Goal: Book appointment/travel/reservation

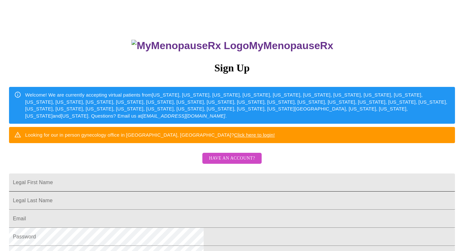
scroll to position [25, 0]
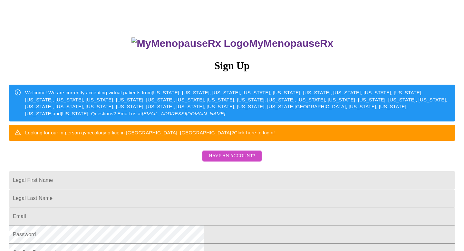
click at [232, 160] on span "Have an account?" at bounding box center [232, 156] width 46 height 8
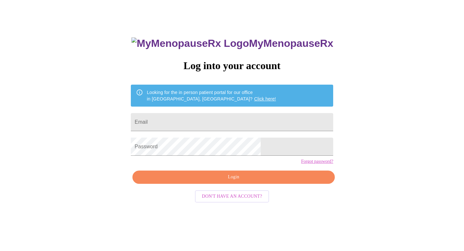
scroll to position [6, 0]
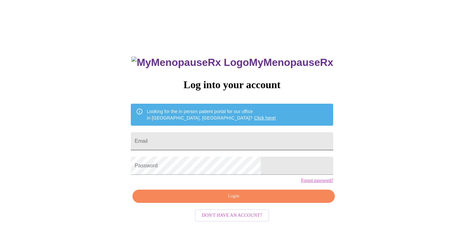
click at [188, 139] on input "Email" at bounding box center [232, 141] width 202 height 18
type input "[PERSON_NAME][EMAIL_ADDRESS][DOMAIN_NAME]"
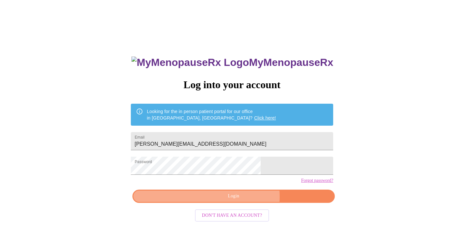
click at [242, 200] on span "Login" at bounding box center [234, 196] width 188 height 8
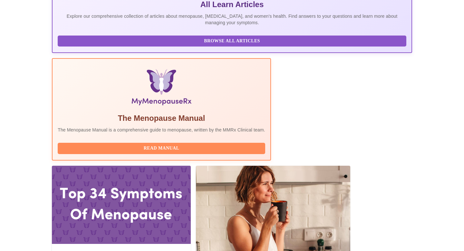
scroll to position [151, 0]
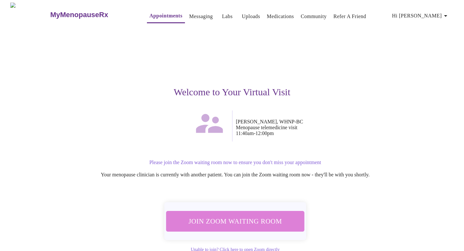
click at [254, 219] on span "Join Zoom Waiting Room" at bounding box center [235, 221] width 122 height 12
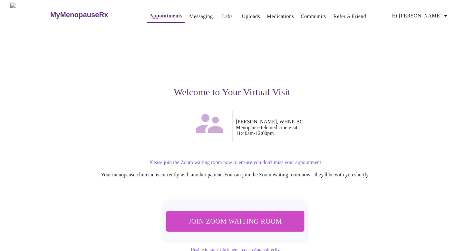
click at [264, 215] on span "Join Zoom Waiting Room" at bounding box center [235, 221] width 122 height 12
